Goal: Transaction & Acquisition: Purchase product/service

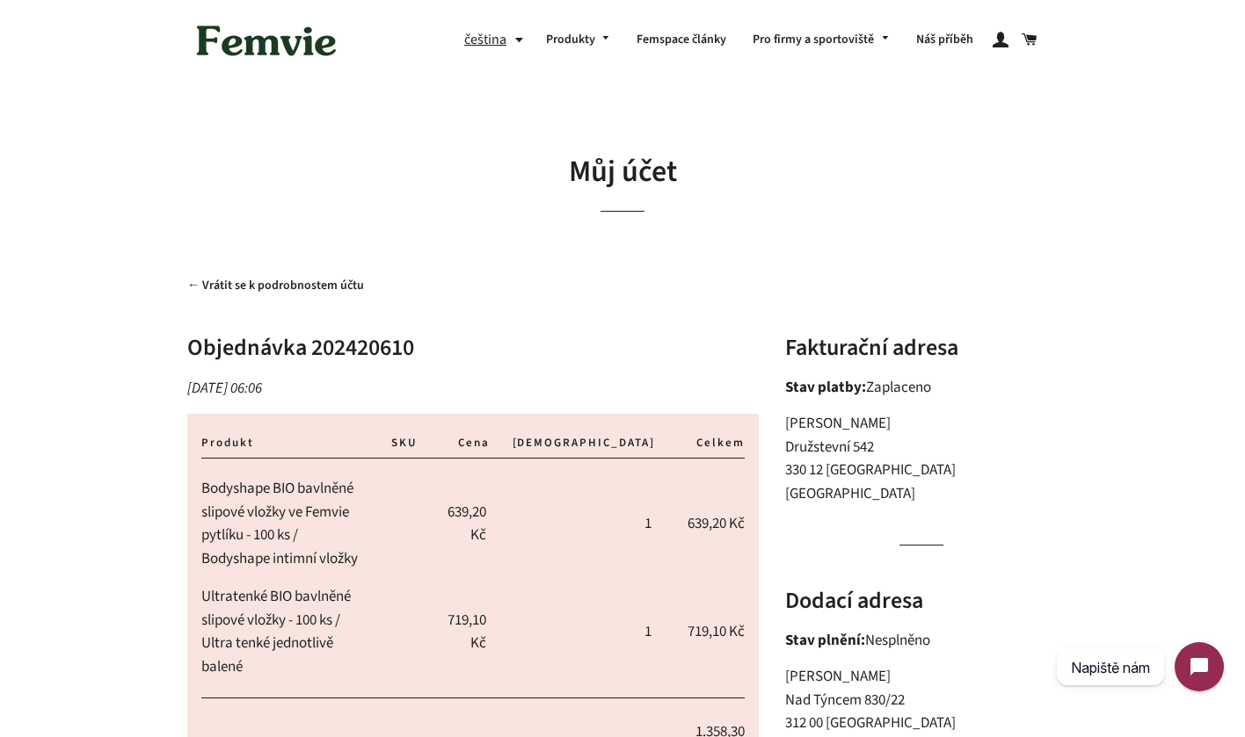
click at [241, 57] on img at bounding box center [266, 40] width 158 height 54
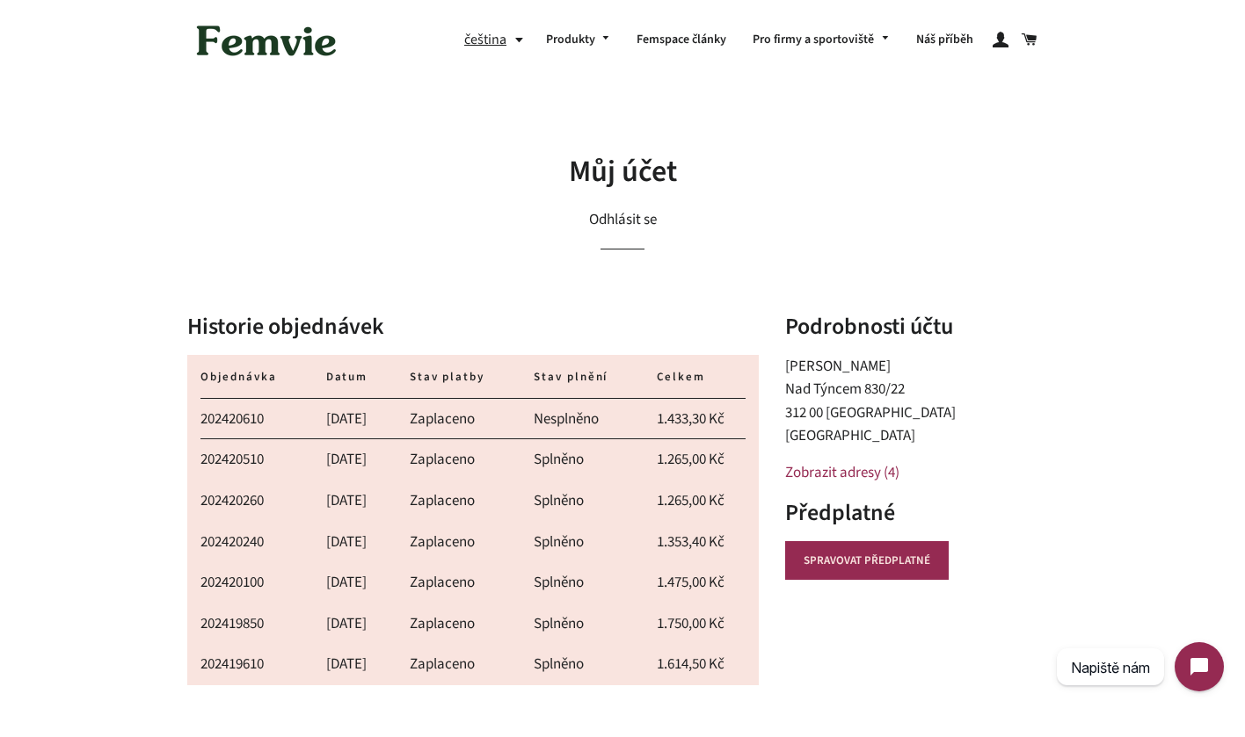
click at [251, 456] on link "202420510" at bounding box center [231, 459] width 63 height 21
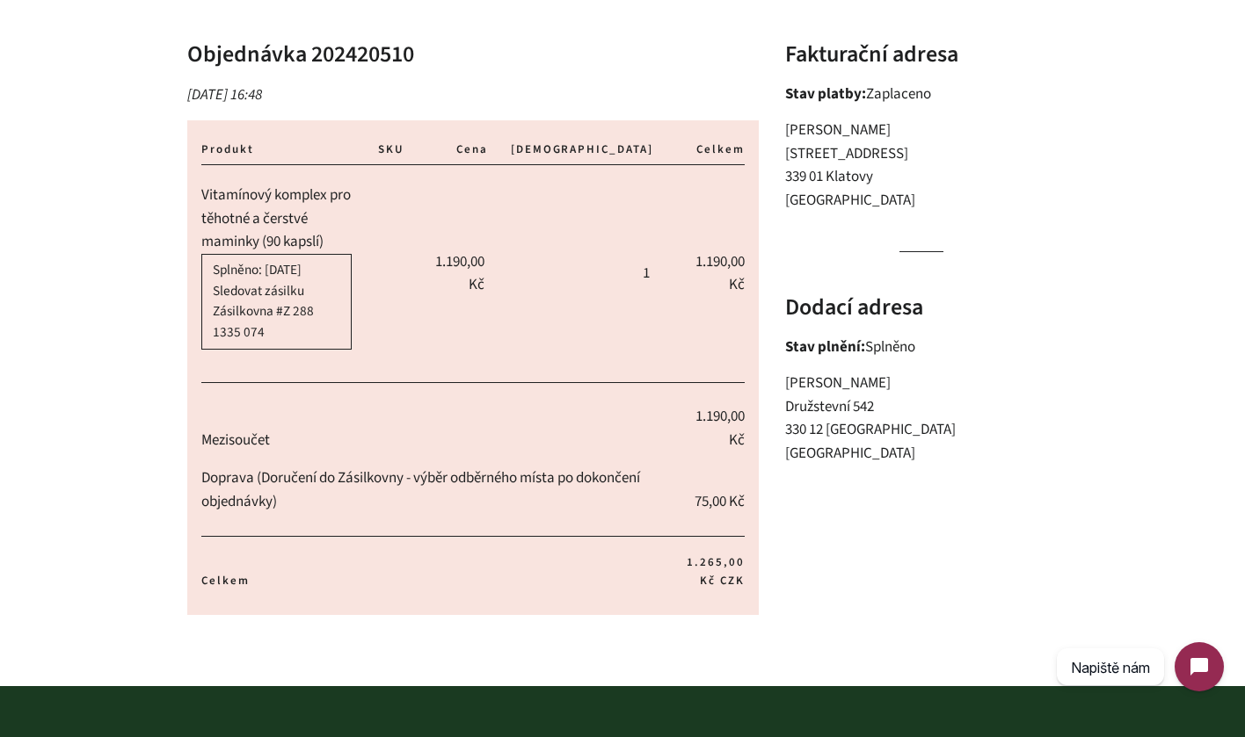
scroll to position [293, 0]
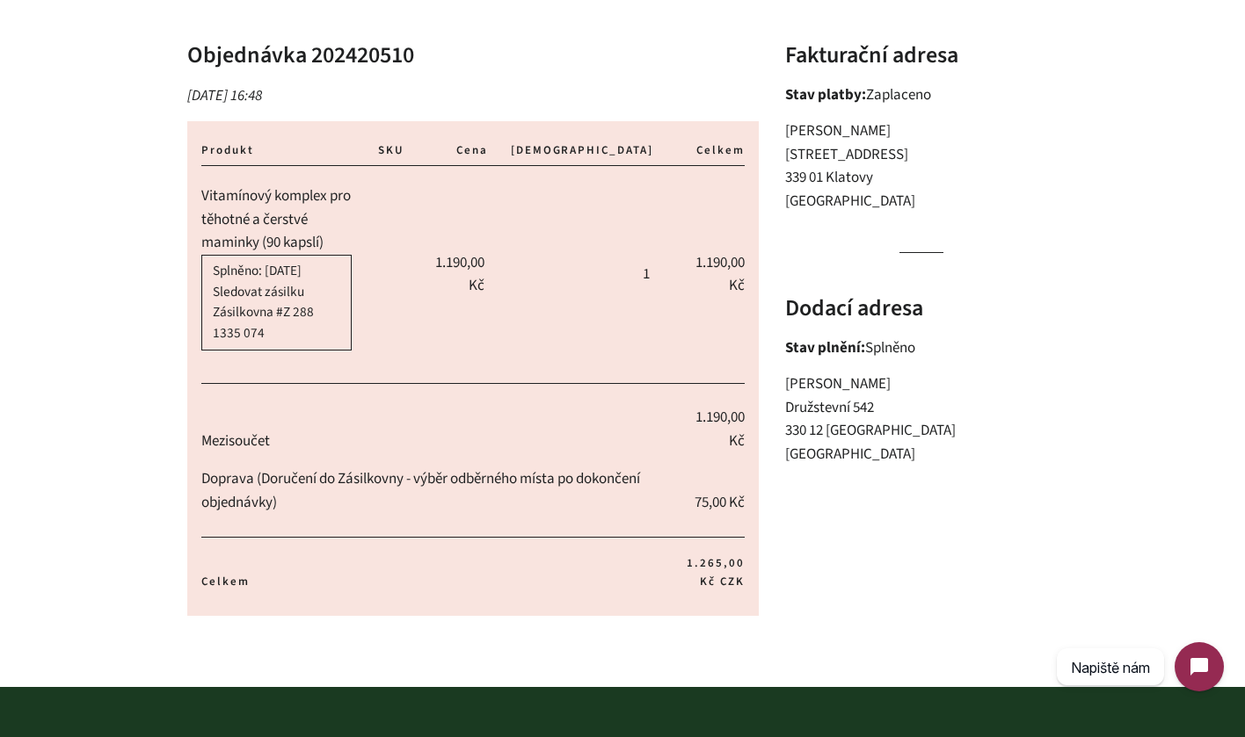
click at [314, 213] on link "Vitamínový komplex pro těhotné a čerstvé maminky (90 kapslí)" at bounding box center [275, 219] width 149 height 68
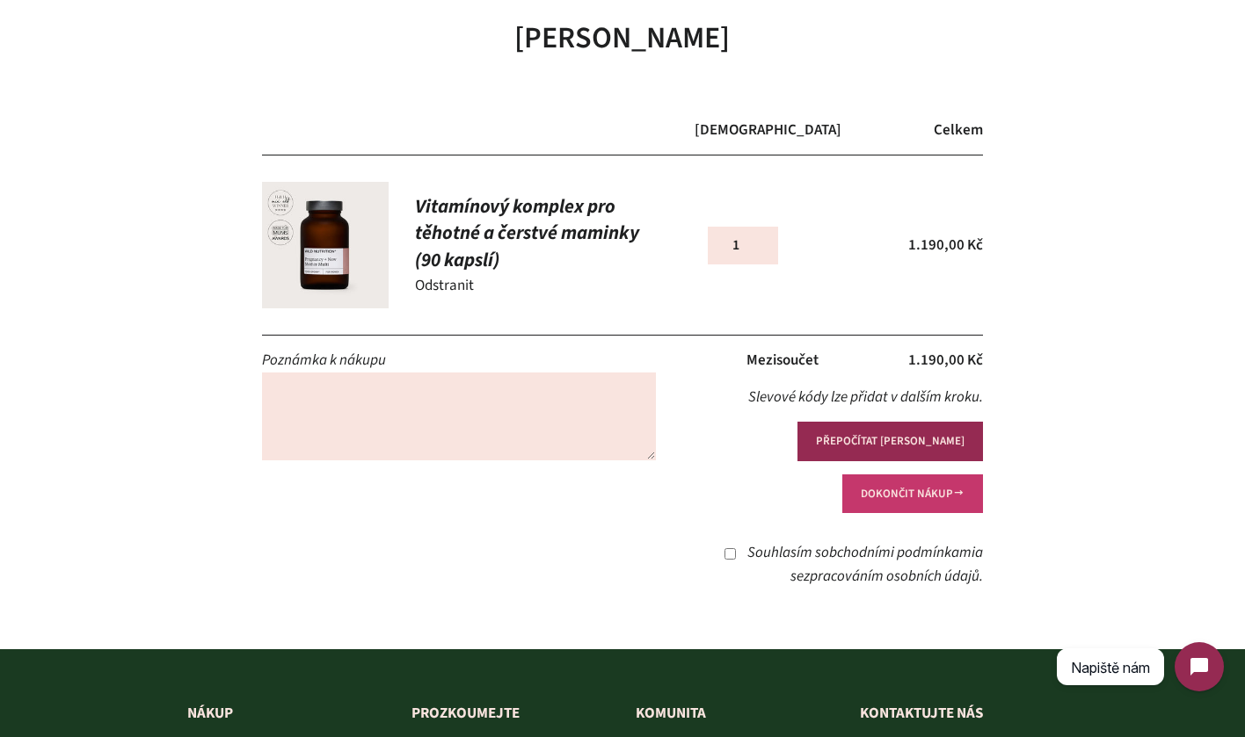
scroll to position [140, 0]
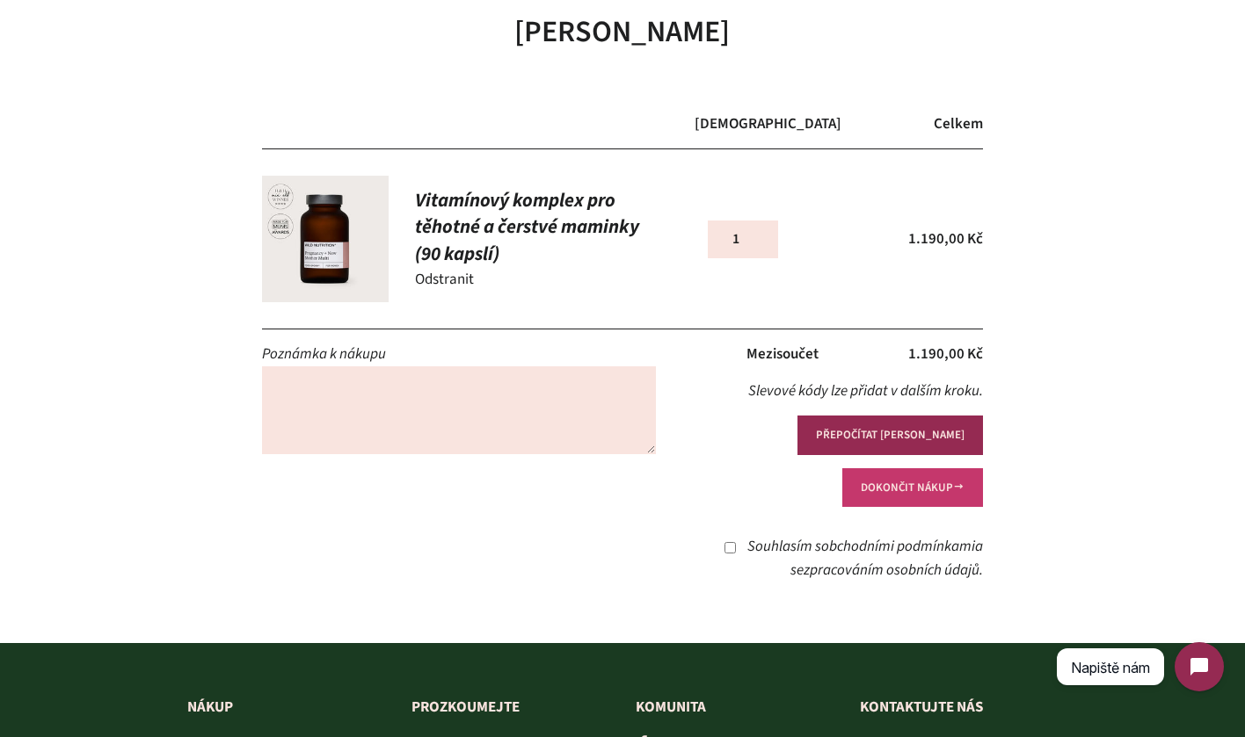
click at [911, 468] on button "DOKONČIT NÁKUP" at bounding box center [912, 487] width 141 height 39
click at [875, 468] on button "DOKONČIT NÁKUP" at bounding box center [912, 487] width 141 height 39
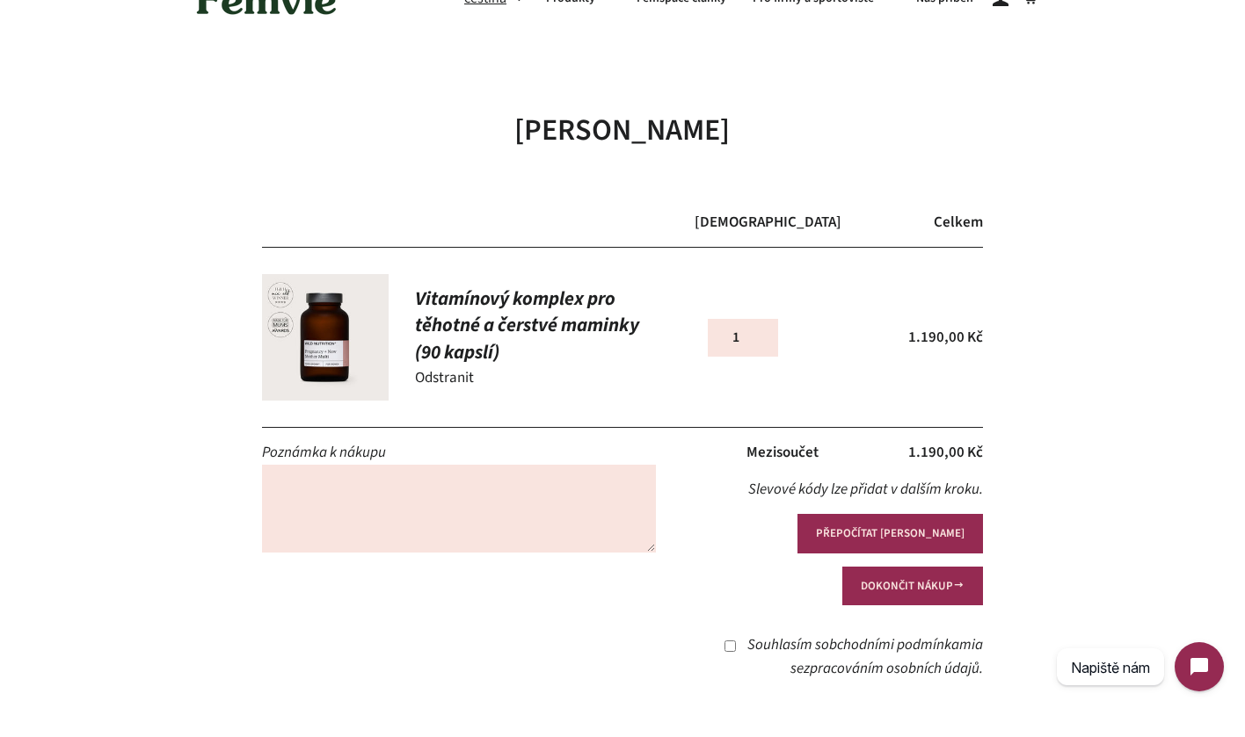
scroll to position [42, 0]
click at [724, 640] on input "Souhlasím s obchodními podmínkami a se zpracováním osobních údajů ." at bounding box center [729, 645] width 11 height 11
checkbox input "true"
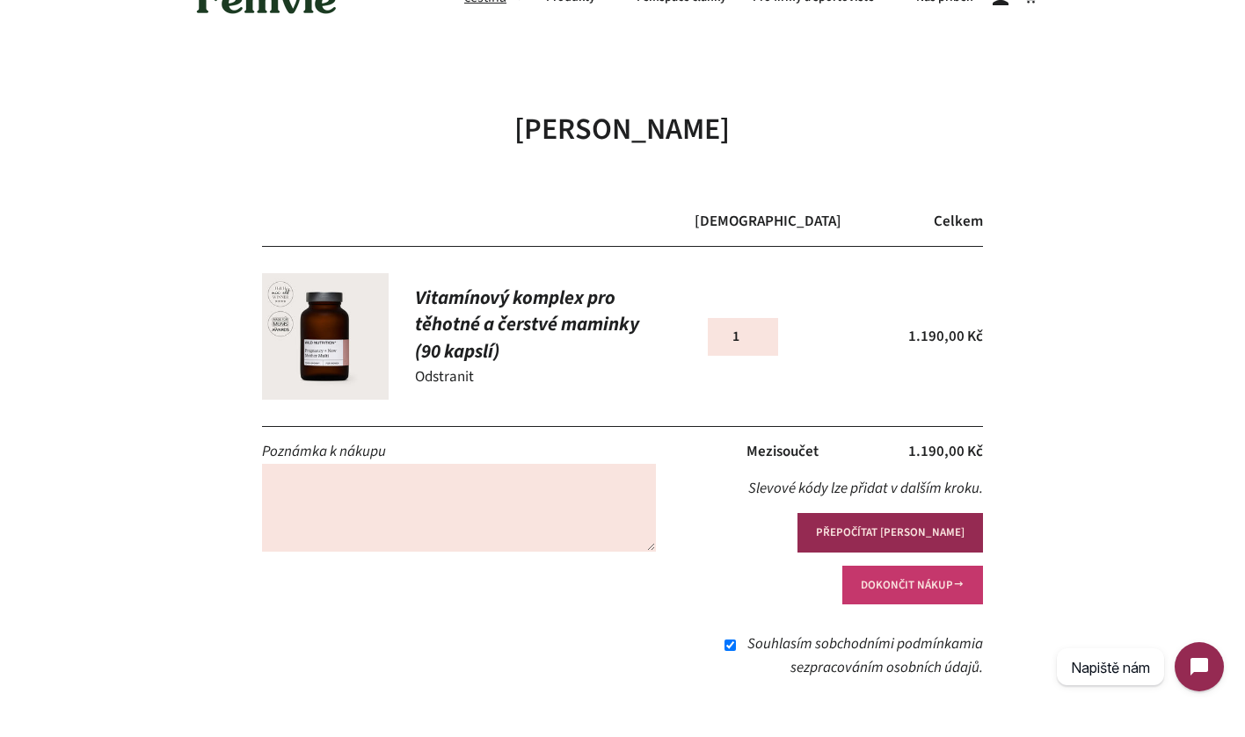
click at [919, 566] on button "DOKONČIT NÁKUP" at bounding box center [912, 585] width 141 height 39
